Goal: Navigation & Orientation: Find specific page/section

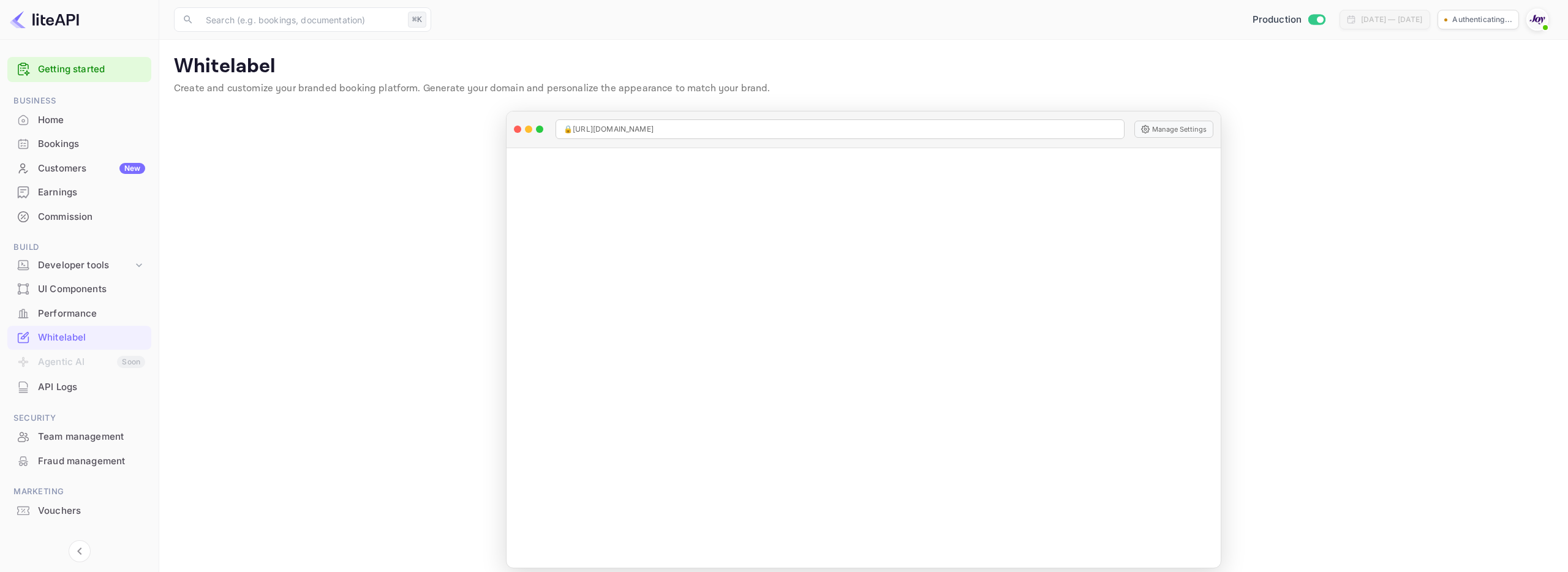
click at [100, 123] on div "Home" at bounding box center [91, 120] width 107 height 14
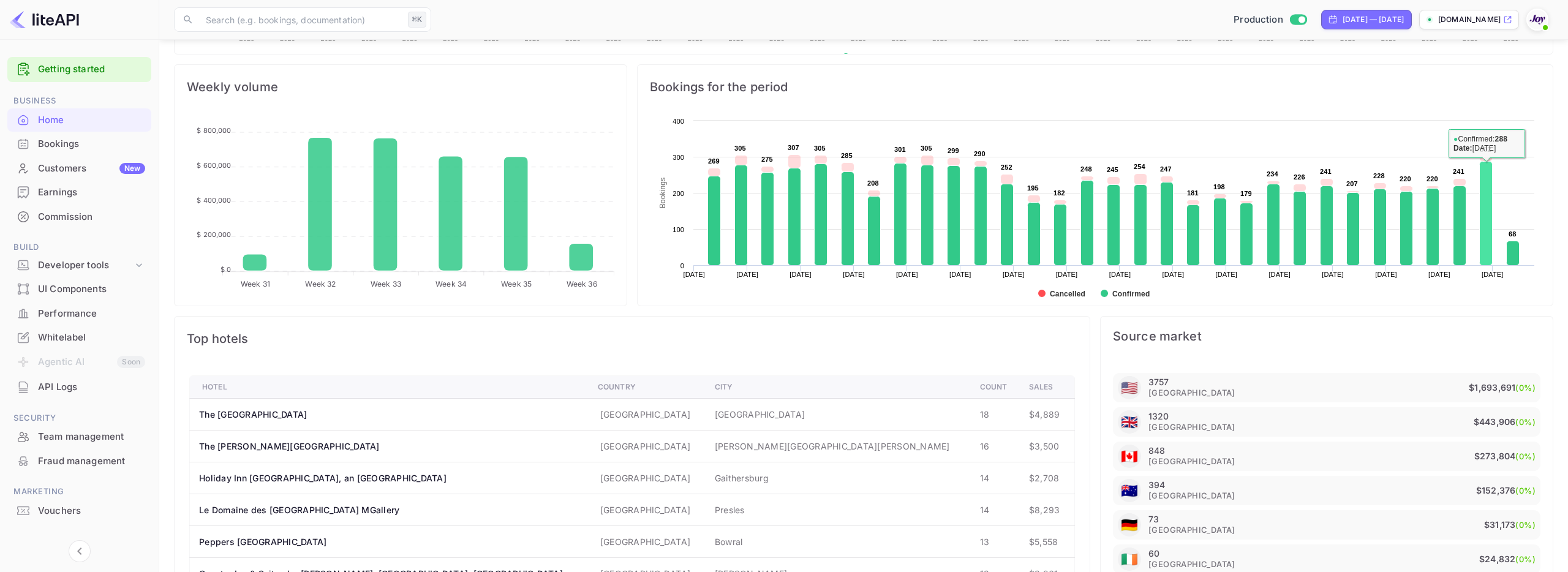
scroll to position [437, 0]
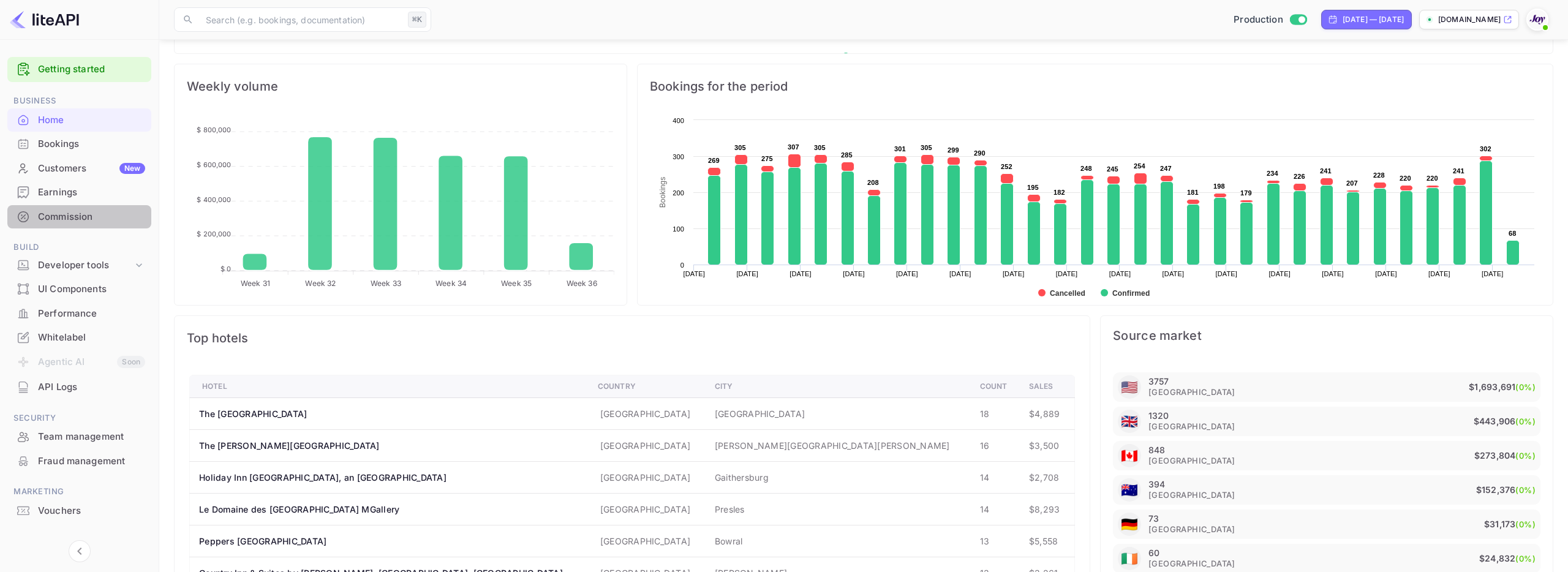
click at [62, 221] on div "Commission" at bounding box center [91, 217] width 107 height 14
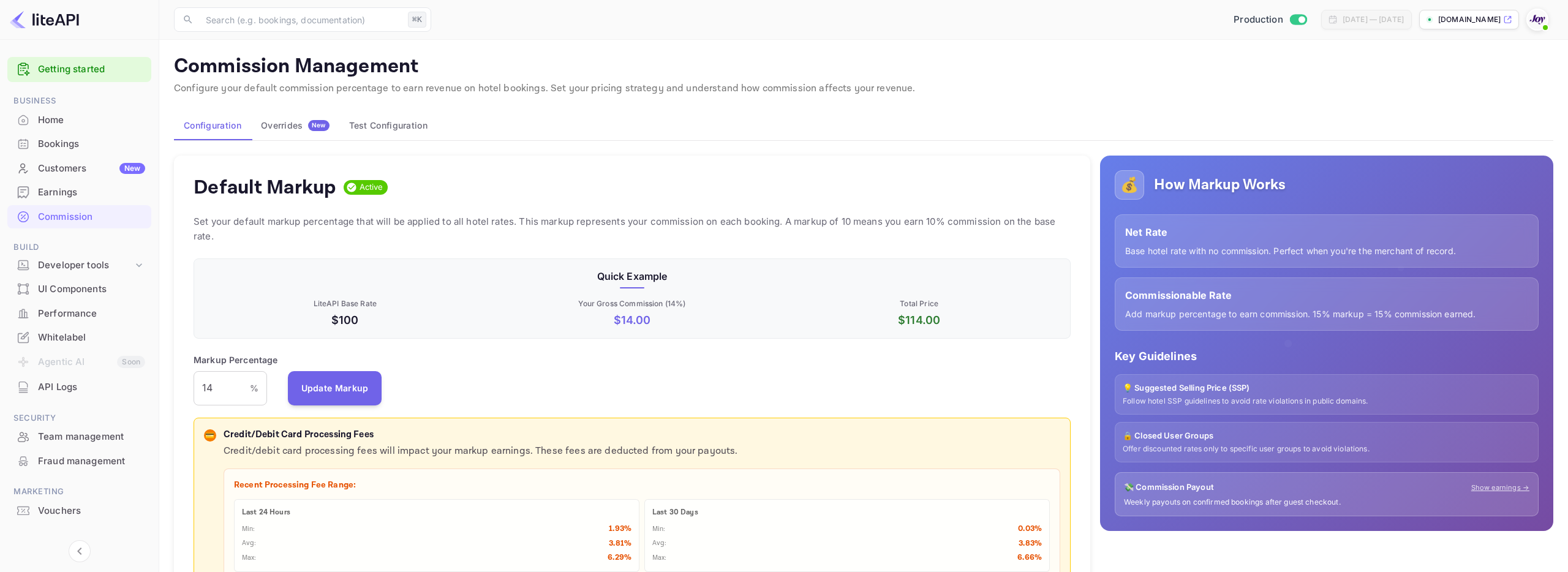
scroll to position [217, 877]
click at [61, 125] on div "Home" at bounding box center [91, 120] width 107 height 14
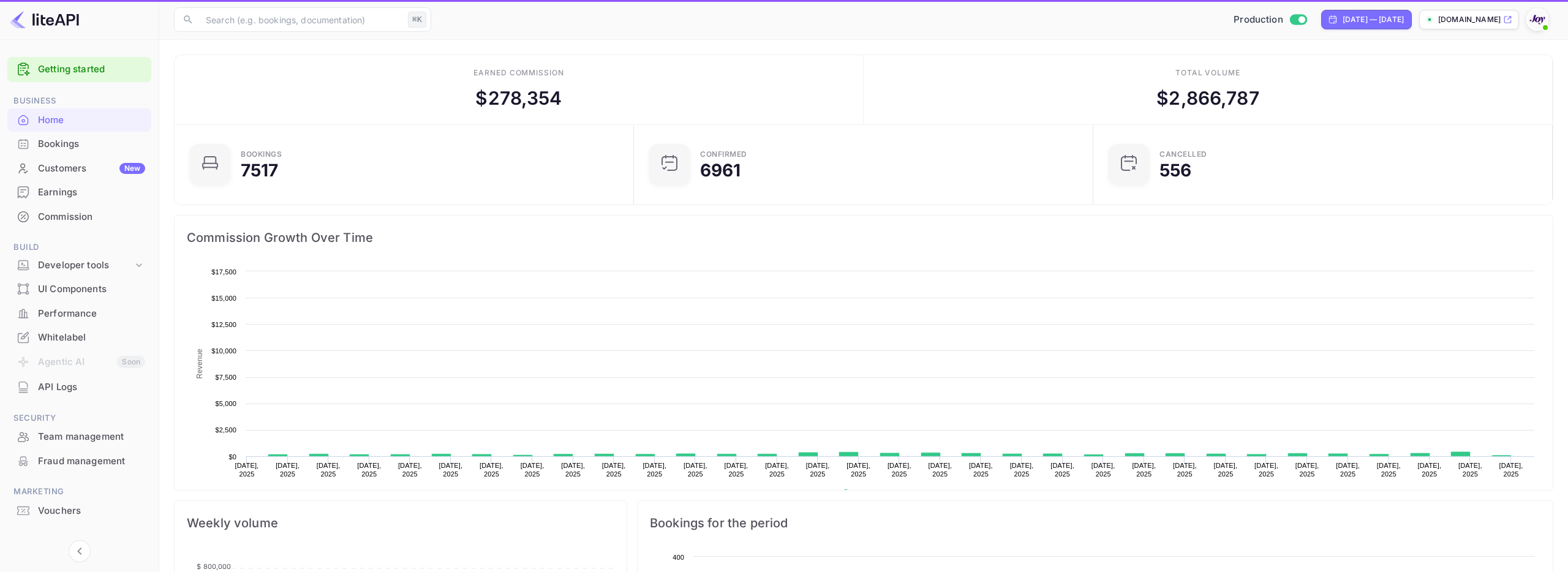
scroll to position [199, 452]
